Goal: Communication & Community: Answer question/provide support

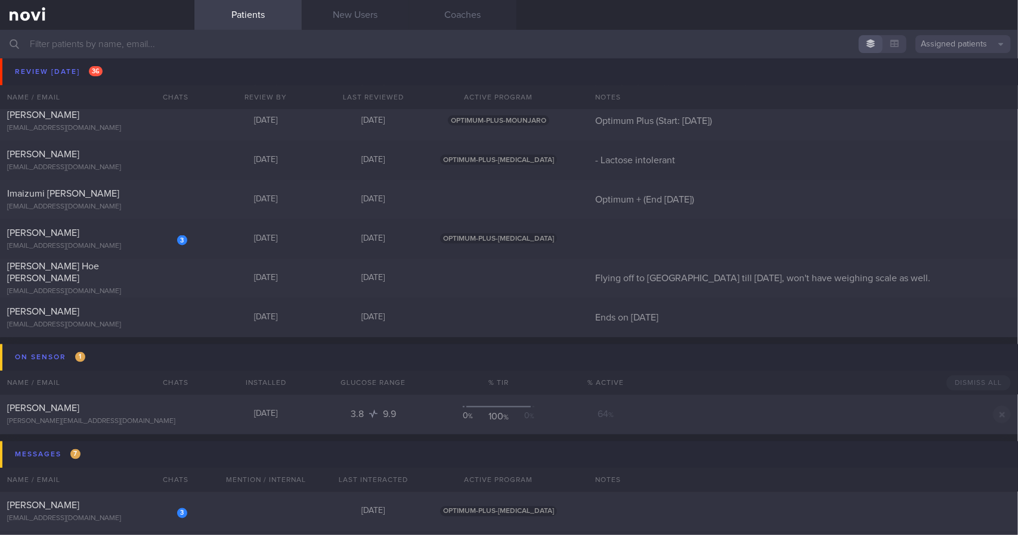
scroll to position [1192, 0]
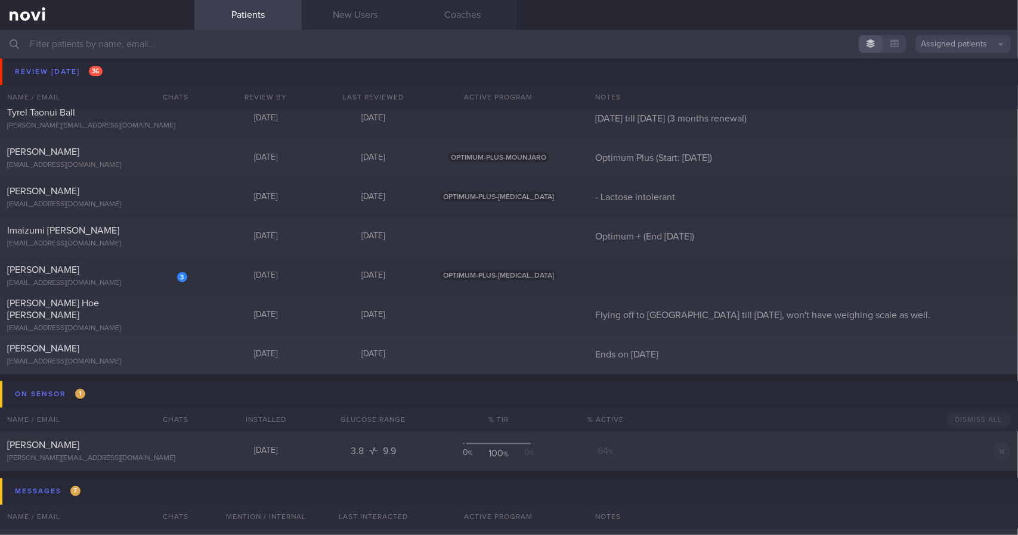
click at [169, 362] on div "[EMAIL_ADDRESS][DOMAIN_NAME]" at bounding box center [97, 362] width 180 height 9
select select "9"
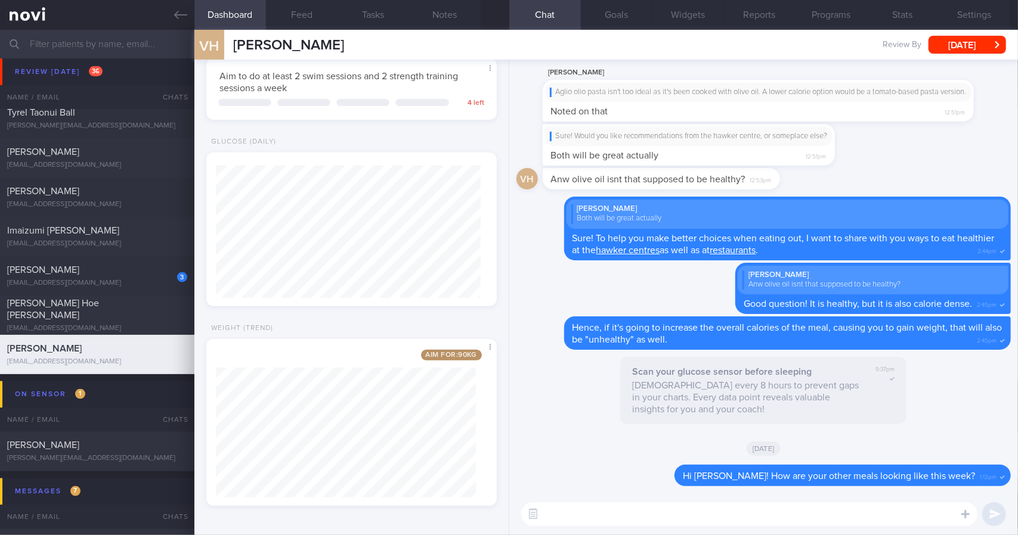
scroll to position [62, 0]
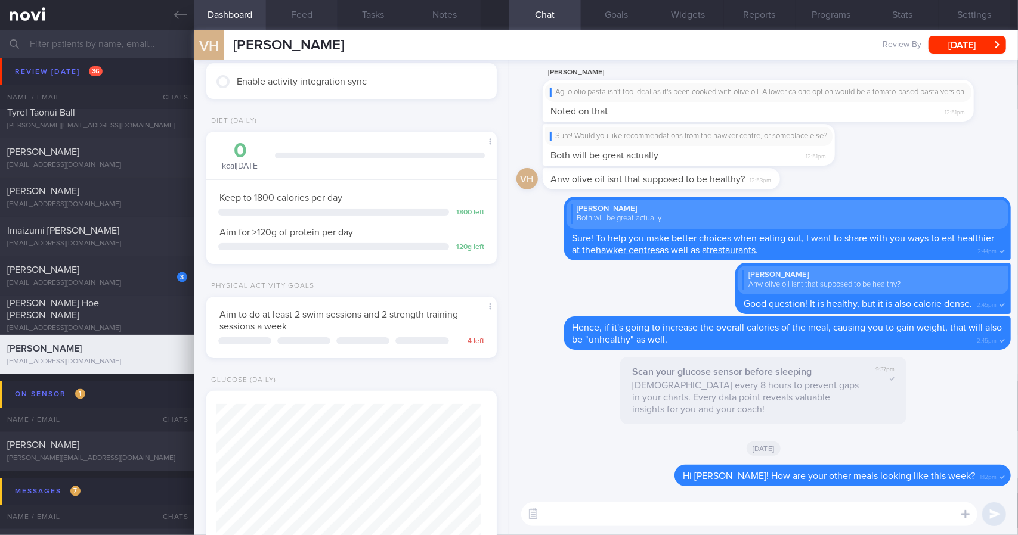
click at [288, 17] on button "Feed" at bounding box center [302, 15] width 72 height 30
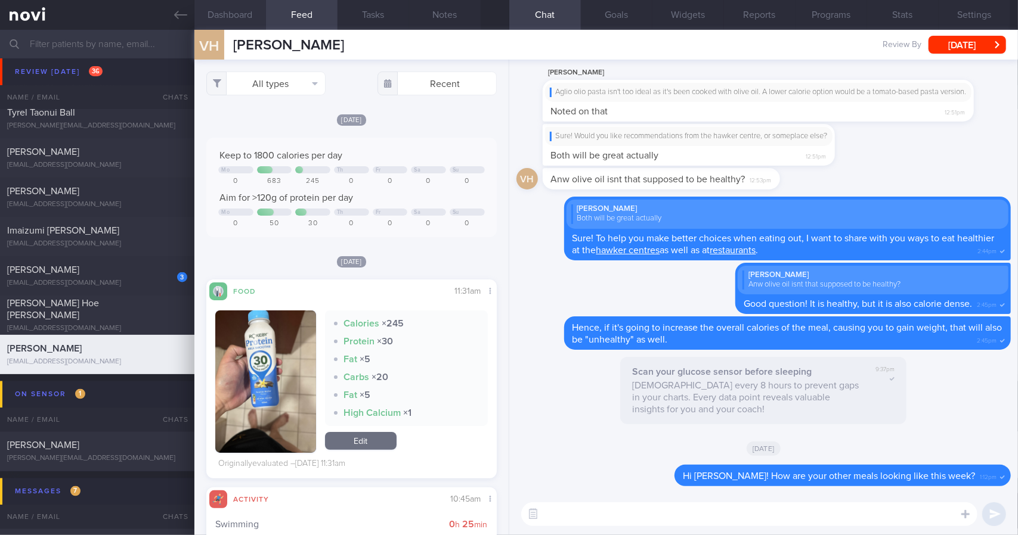
click at [244, 9] on button "Dashboard" at bounding box center [230, 15] width 72 height 30
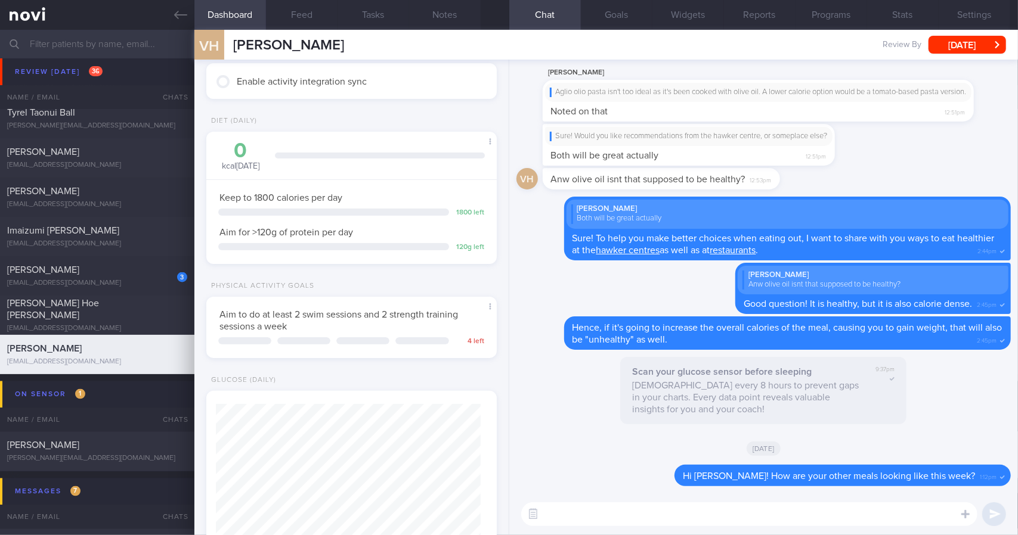
click at [751, 512] on textarea at bounding box center [749, 515] width 456 height 24
click at [963, 44] on button "[DATE]" at bounding box center [966, 45] width 77 height 18
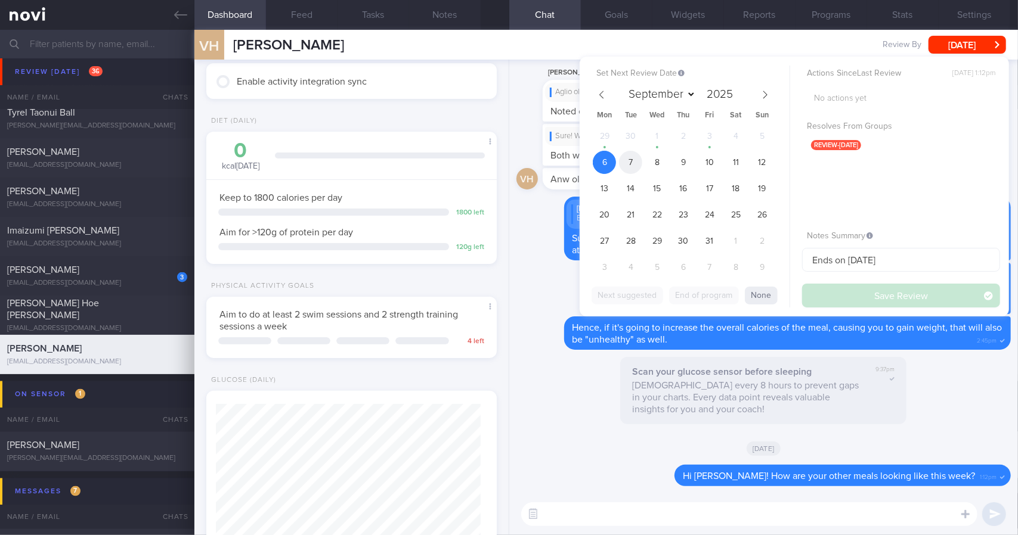
click at [635, 159] on span "7" at bounding box center [630, 162] width 23 height 23
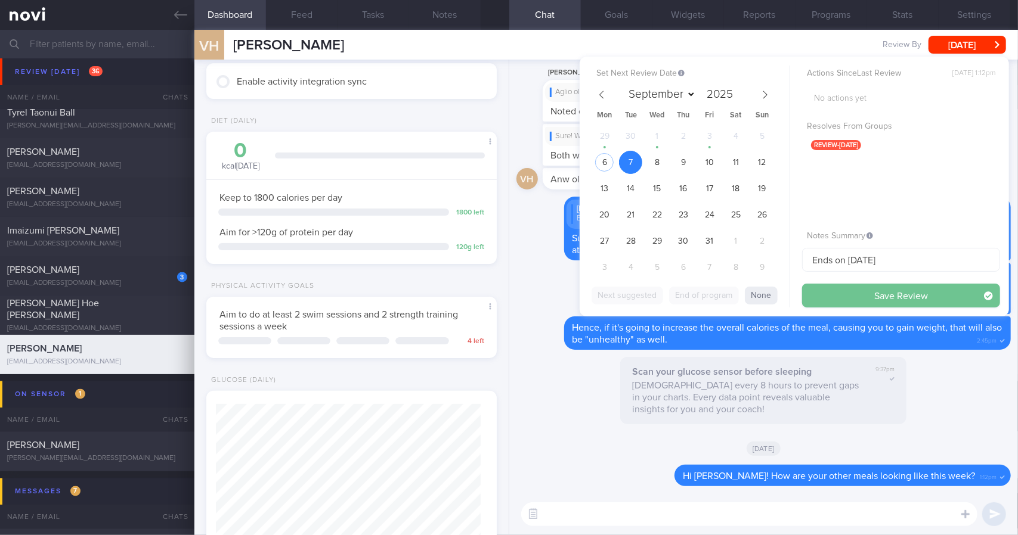
click at [883, 293] on button "Save Review" at bounding box center [901, 296] width 198 height 24
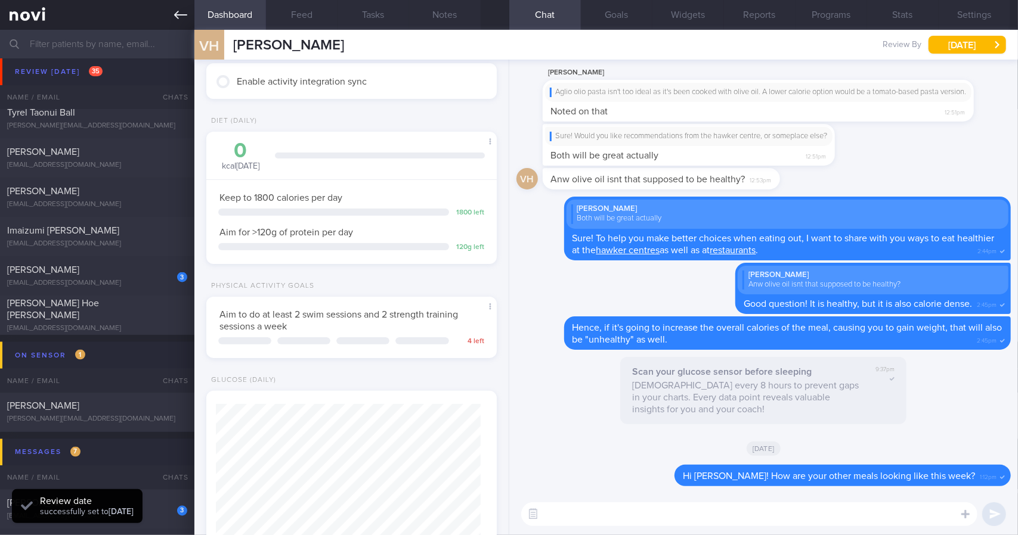
click at [182, 22] on link at bounding box center [97, 15] width 194 height 30
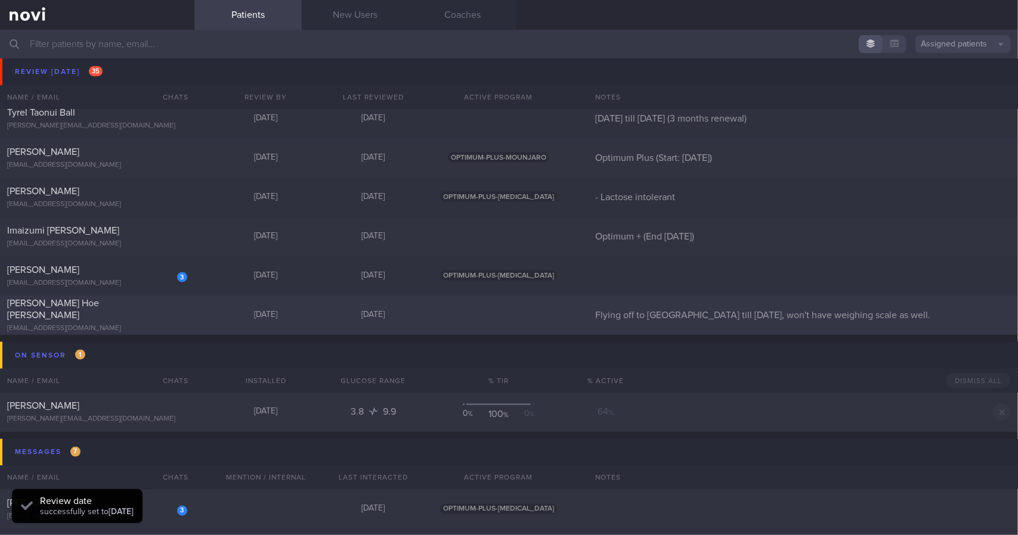
click at [148, 324] on div "[EMAIL_ADDRESS][DOMAIN_NAME]" at bounding box center [97, 328] width 180 height 9
select select "9"
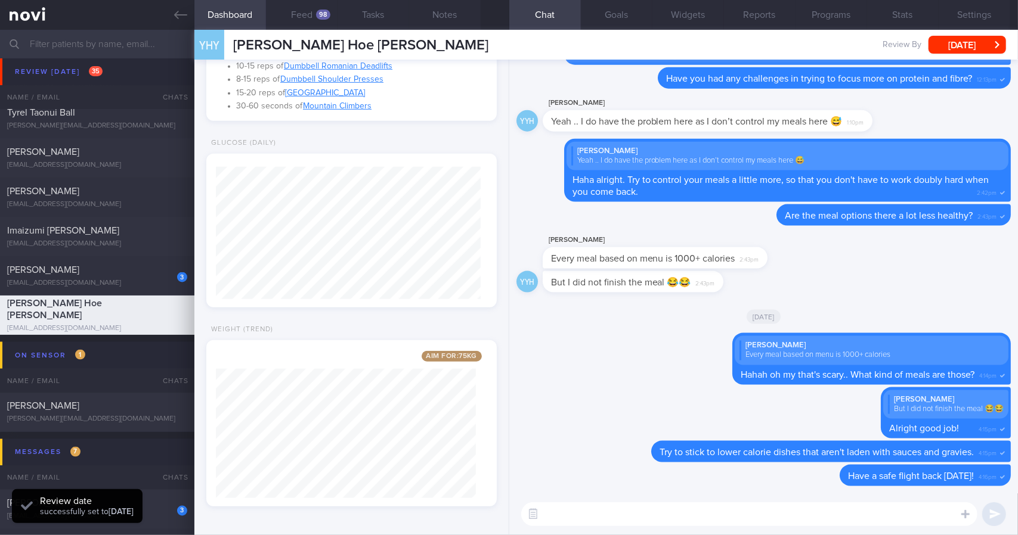
drag, startPoint x: 633, startPoint y: 520, endPoint x: 633, endPoint y: 497, distance: 23.8
click at [633, 521] on textarea at bounding box center [749, 515] width 456 height 24
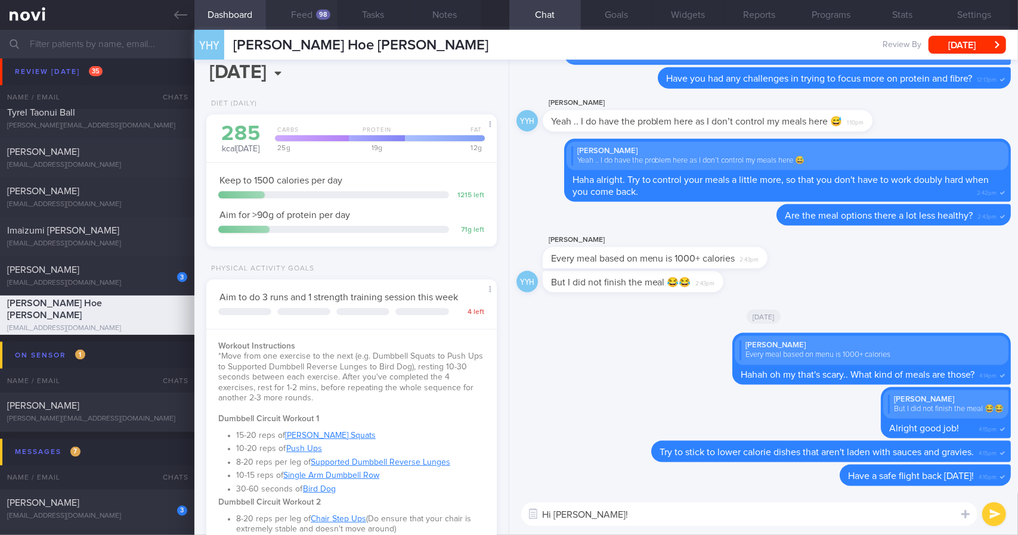
type textarea "Hi [PERSON_NAME]!"
click at [303, 17] on button "Feed 98" at bounding box center [302, 15] width 72 height 30
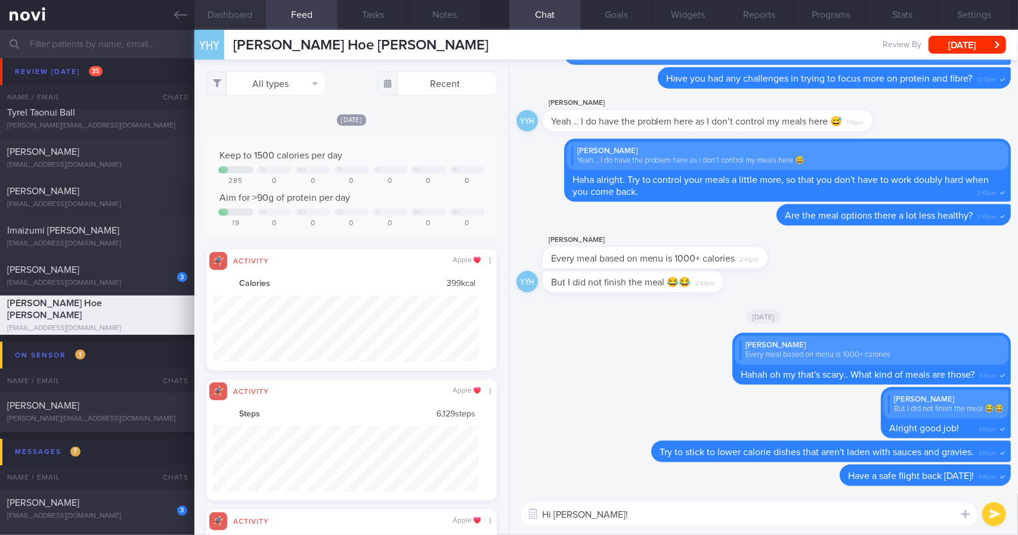
click at [253, 13] on button "Dashboard" at bounding box center [230, 15] width 72 height 30
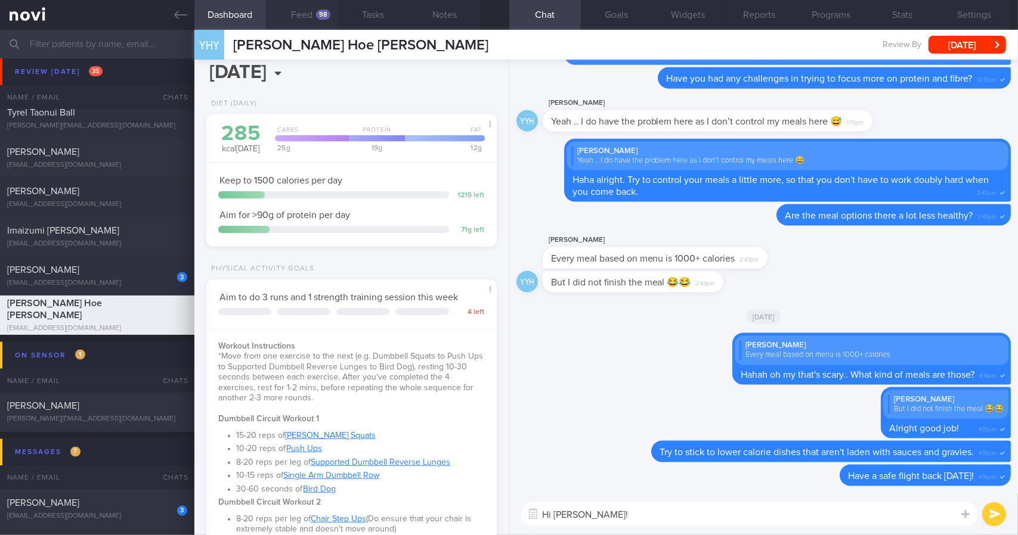
click at [306, 11] on button "Feed 98" at bounding box center [302, 15] width 72 height 30
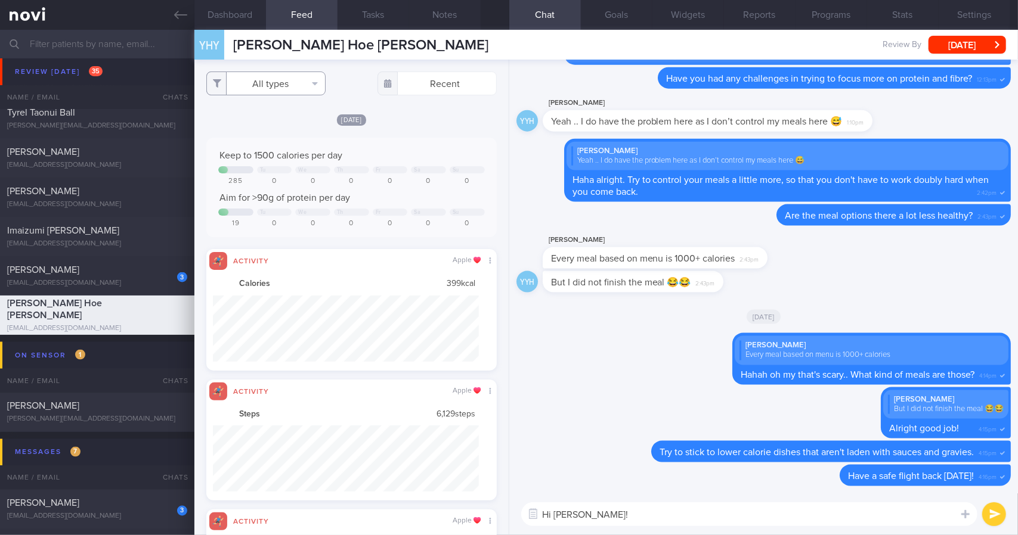
click at [283, 89] on button "All types" at bounding box center [265, 84] width 119 height 24
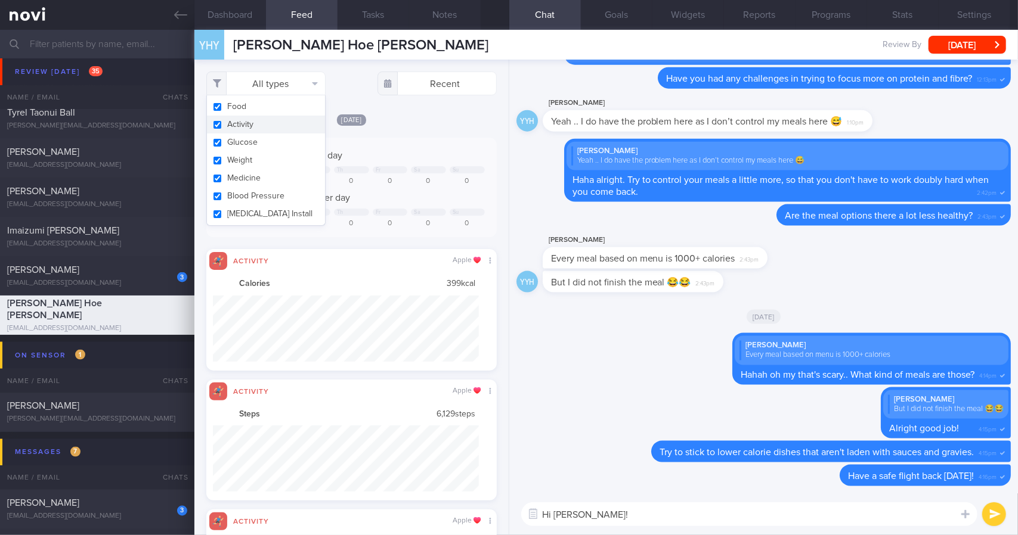
click at [278, 123] on button "Activity" at bounding box center [266, 125] width 118 height 18
checkbox input "false"
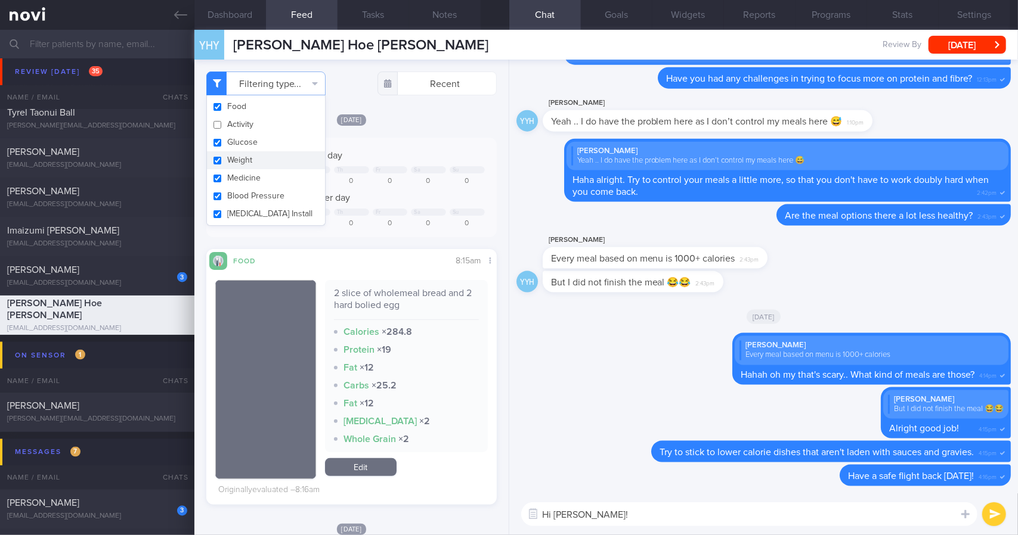
click at [282, 160] on button "Weight" at bounding box center [266, 160] width 118 height 18
checkbox input "false"
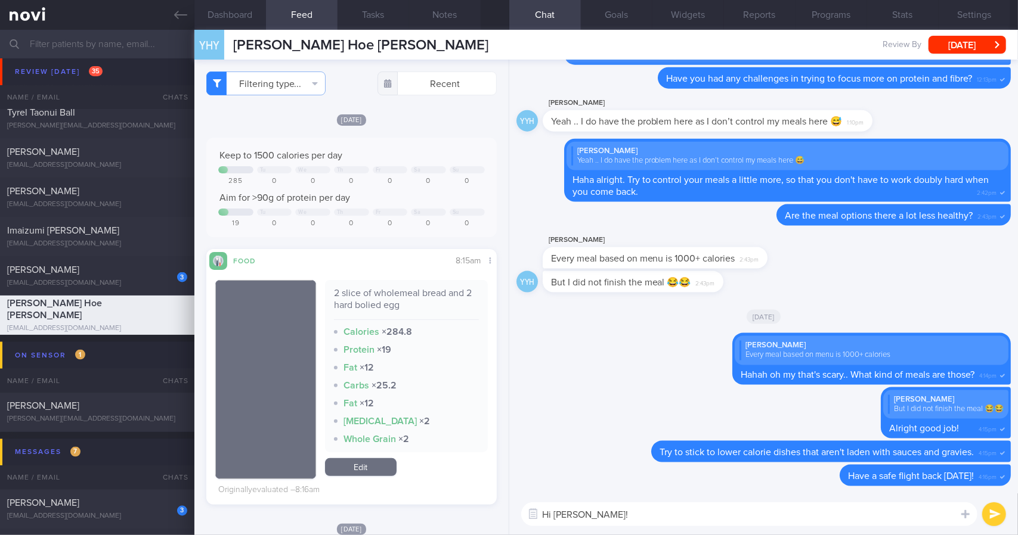
click at [401, 138] on div "Keep to 1500 calories per day Tu We Th Fr Sa Su 285 0 0 0 0 0 0 Aim for >90g of…" at bounding box center [351, 188] width 290 height 100
click at [655, 525] on textarea "Hi [PERSON_NAME]!" at bounding box center [749, 515] width 456 height 24
click at [721, 519] on textarea "Hi [PERSON_NAME]! H" at bounding box center [749, 515] width 456 height 24
click at [721, 524] on textarea "Hi [PERSON_NAME]! H" at bounding box center [749, 515] width 456 height 24
click at [635, 515] on textarea "Hi [PERSON_NAME]! H" at bounding box center [749, 515] width 456 height 24
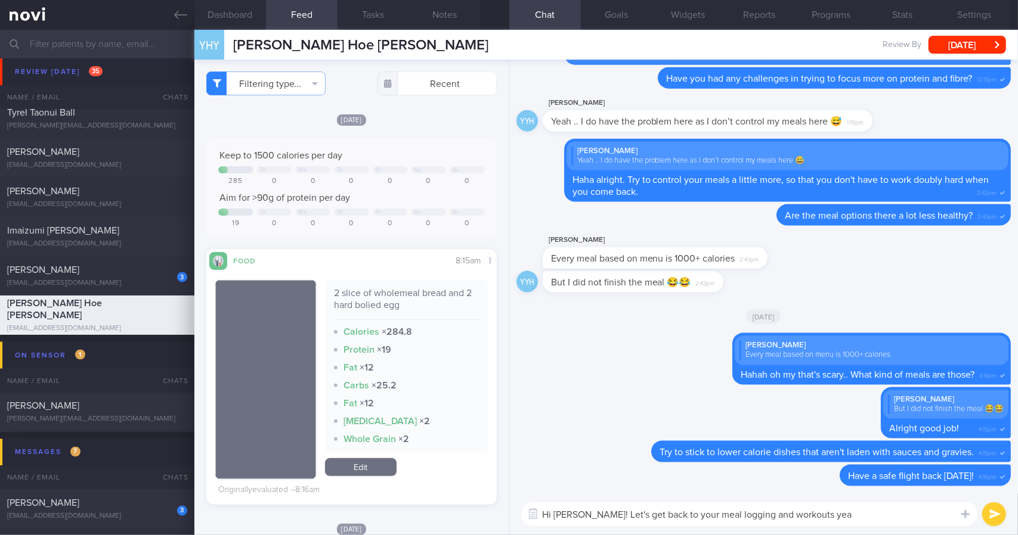
type textarea "Hi [PERSON_NAME]! Let's get back to your meal logging and workouts yea?"
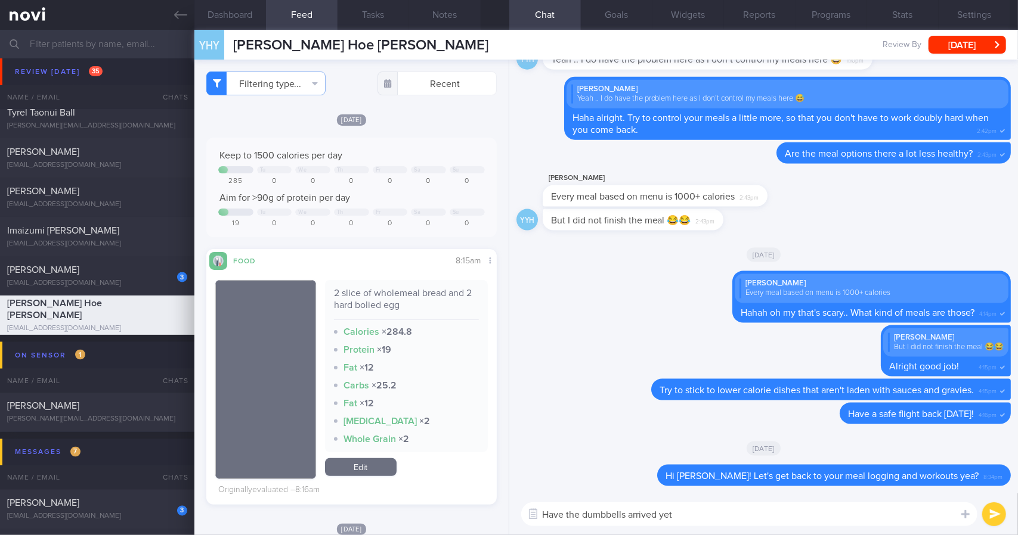
type textarea "Have the dumbbells arrived yet?"
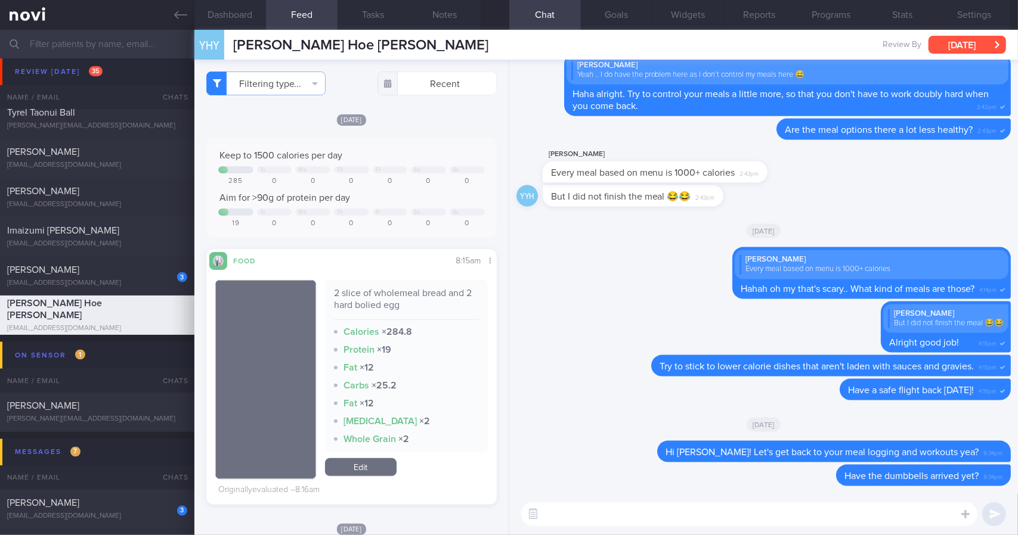
click at [978, 46] on button "[DATE]" at bounding box center [966, 45] width 77 height 18
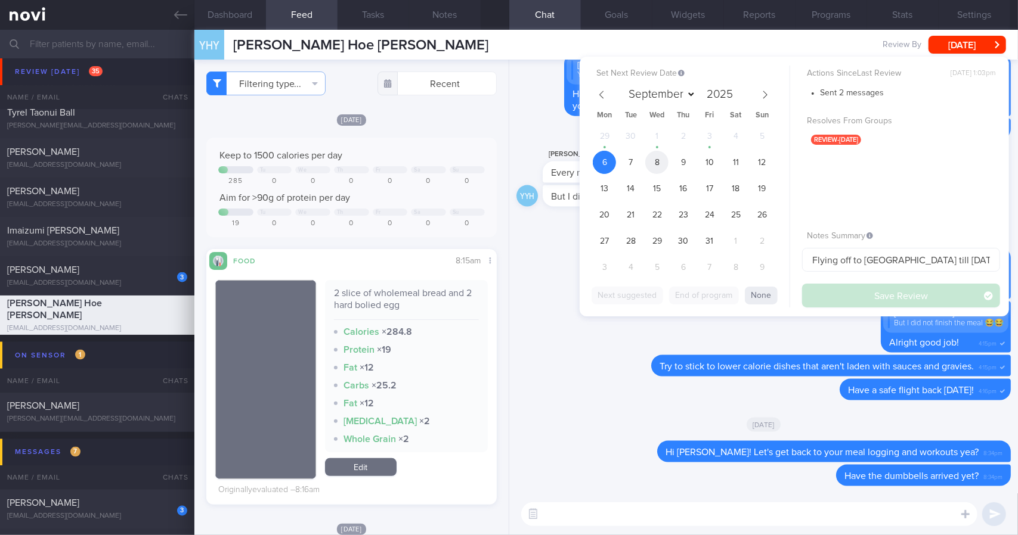
click at [660, 164] on span "8" at bounding box center [656, 162] width 23 height 23
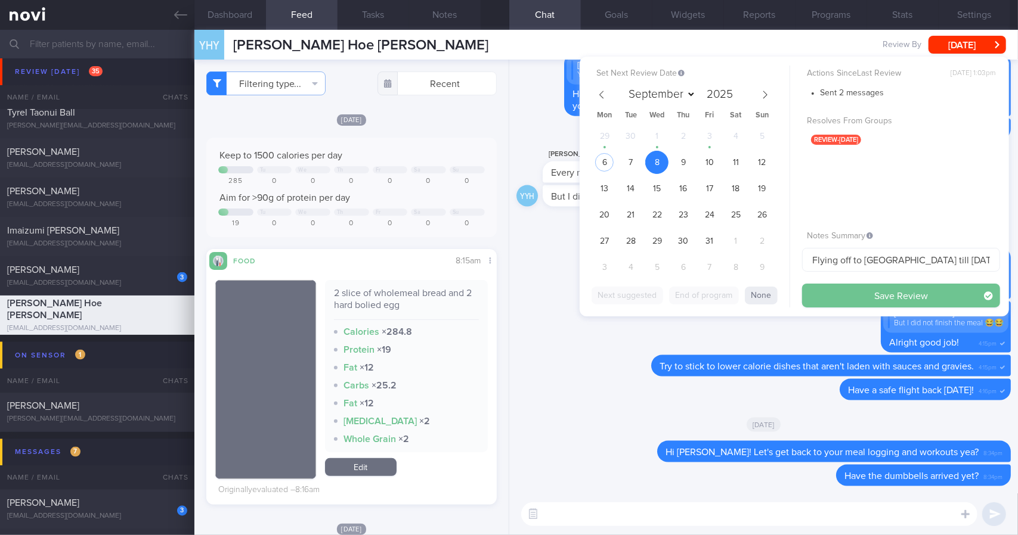
click at [887, 305] on button "Save Review" at bounding box center [901, 296] width 198 height 24
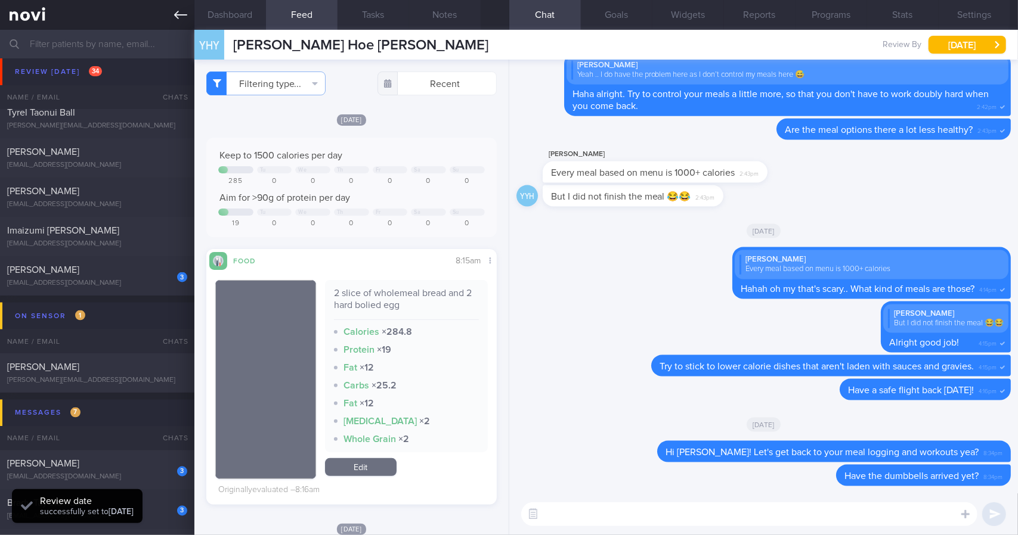
click at [182, 23] on link at bounding box center [97, 15] width 194 height 30
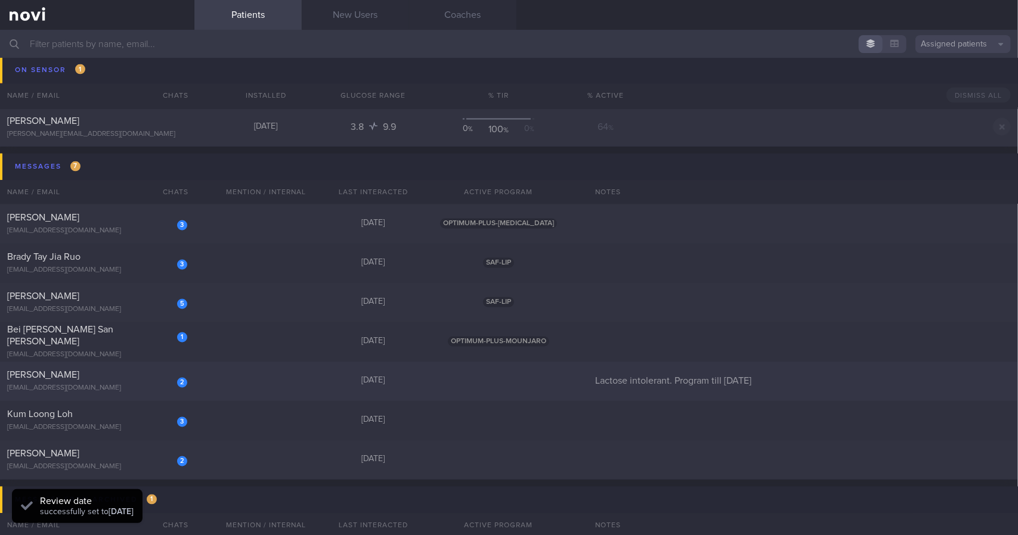
scroll to position [1431, 0]
